Goal: Find specific page/section: Find specific page/section

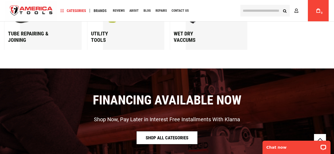
scroll to position [994, 0]
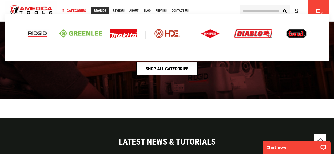
click at [97, 12] on span "Brands" at bounding box center [100, 11] width 13 height 4
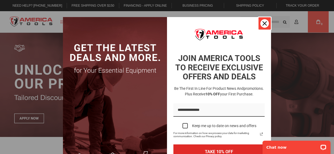
click at [264, 22] on icon "close icon" at bounding box center [265, 23] width 4 height 4
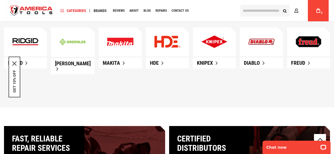
scroll to position [347, 0]
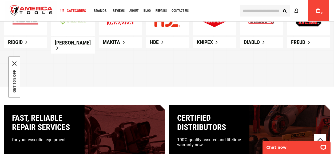
click at [206, 42] on span "Knipex" at bounding box center [205, 42] width 16 height 6
